Goal: Share content: Share content

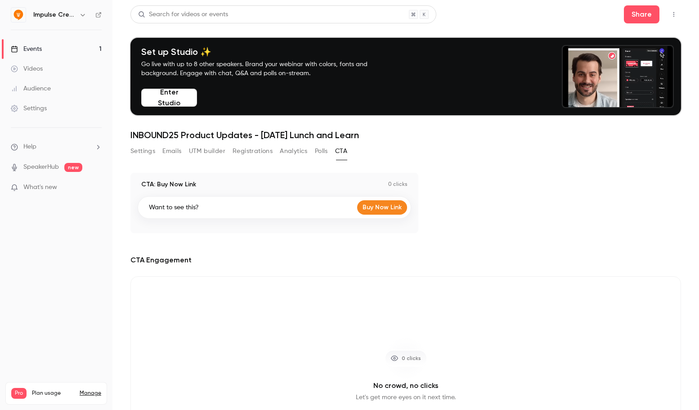
click at [172, 101] on button "Enter Studio" at bounding box center [169, 98] width 56 height 18
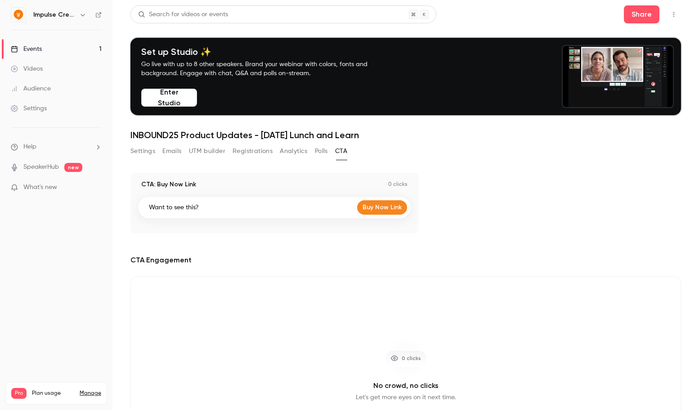
click at [181, 99] on button "Enter Studio" at bounding box center [169, 98] width 56 height 18
click at [56, 45] on link "Events 1" at bounding box center [56, 49] width 112 height 20
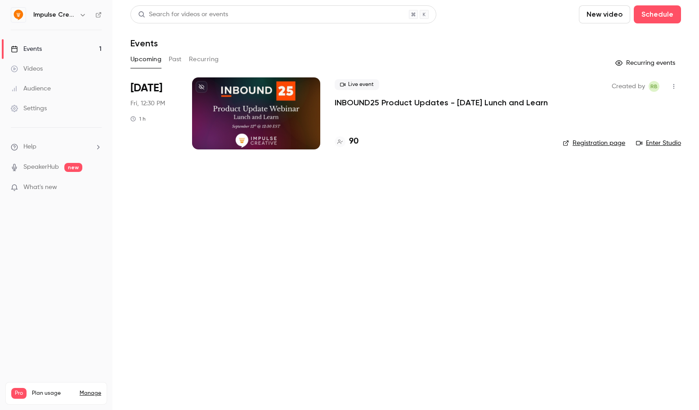
click at [676, 89] on icon "button" at bounding box center [673, 86] width 7 height 6
click at [611, 108] on div "Share" at bounding box center [639, 109] width 68 height 9
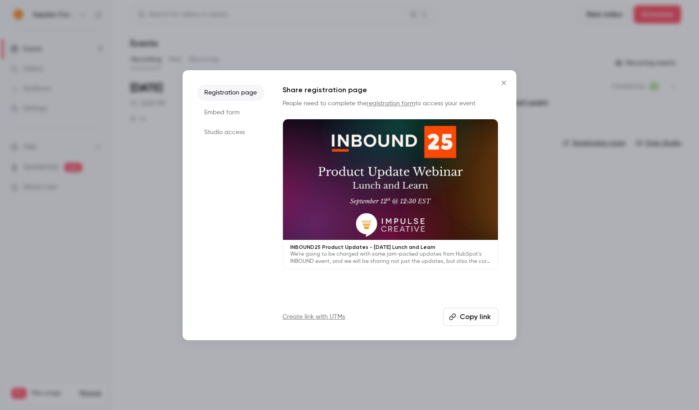
click at [471, 319] on button "Copy link" at bounding box center [470, 317] width 55 height 18
click at [501, 77] on button "Close" at bounding box center [504, 83] width 18 height 18
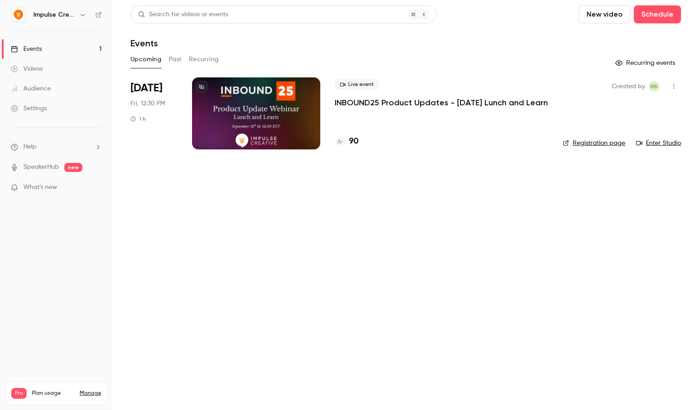
click at [590, 145] on link "Registration page" at bounding box center [594, 143] width 63 height 9
click at [357, 147] on h4 "90" at bounding box center [353, 141] width 9 height 12
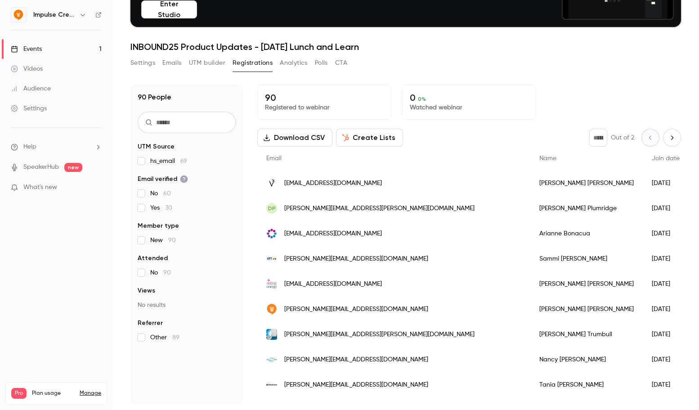
click at [421, 63] on div "Settings Emails UTM builder Registrations Analytics Polls CTA" at bounding box center [405, 65] width 550 height 18
click at [350, 61] on div "Settings Emails UTM builder Registrations Analytics Polls CTA" at bounding box center [405, 65] width 550 height 18
click at [346, 61] on button "CTA" at bounding box center [341, 63] width 12 height 14
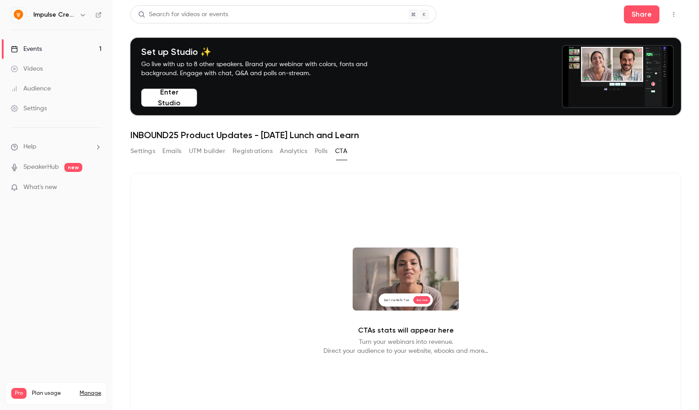
click at [138, 151] on button "Settings" at bounding box center [142, 151] width 25 height 14
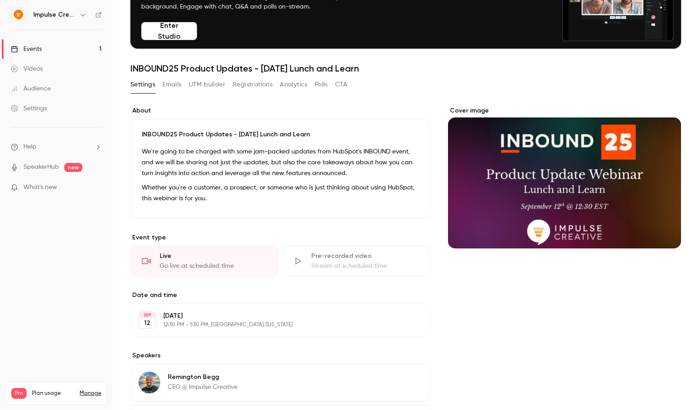
scroll to position [154, 0]
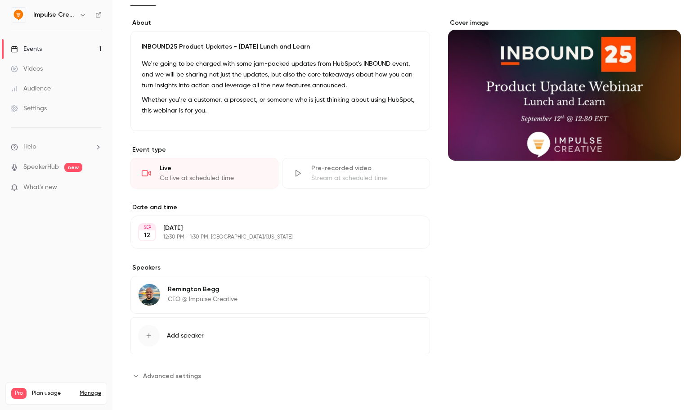
click at [516, 292] on div "Cover image" at bounding box center [564, 200] width 233 height 364
click at [98, 15] on icon at bounding box center [98, 14] width 5 height 5
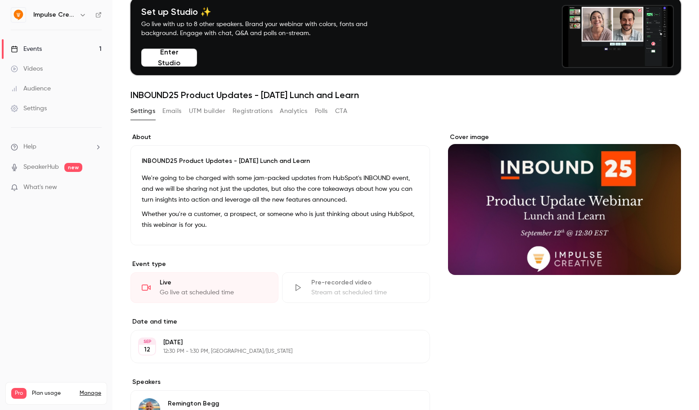
scroll to position [0, 0]
